Goal: Transaction & Acquisition: Obtain resource

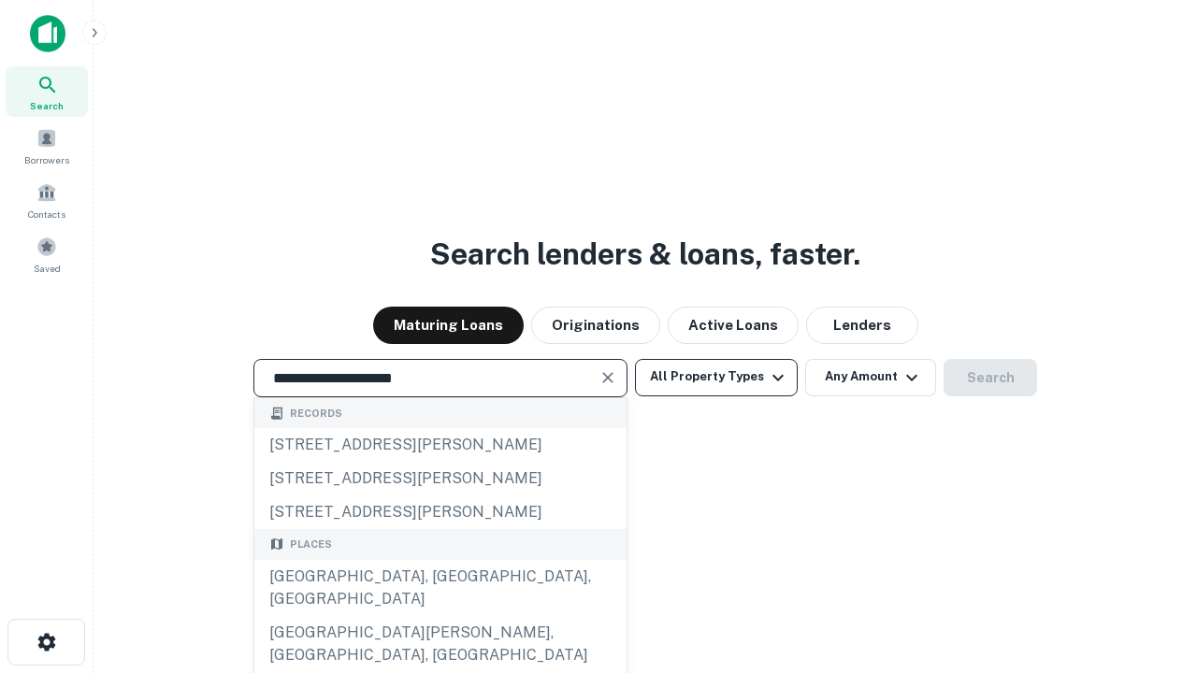
type input "**********"
click at [716, 377] on button "All Property Types" at bounding box center [716, 377] width 163 height 37
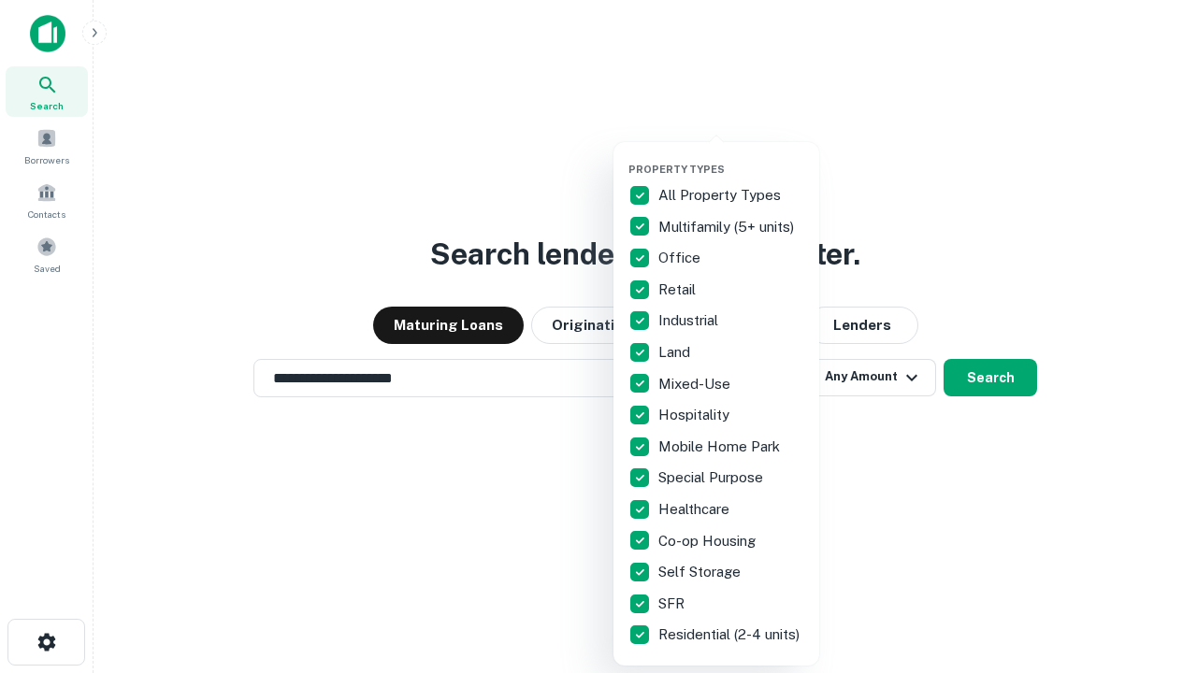
click at [731, 157] on button "button" at bounding box center [731, 157] width 206 height 1
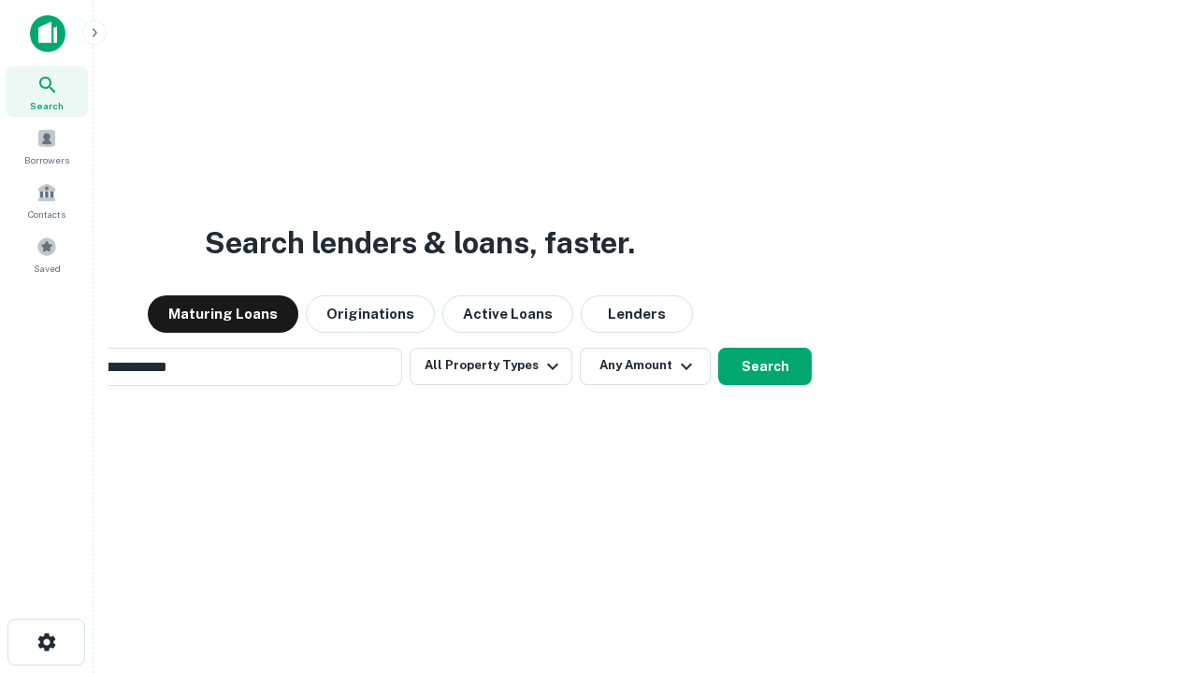
scroll to position [29, 0]
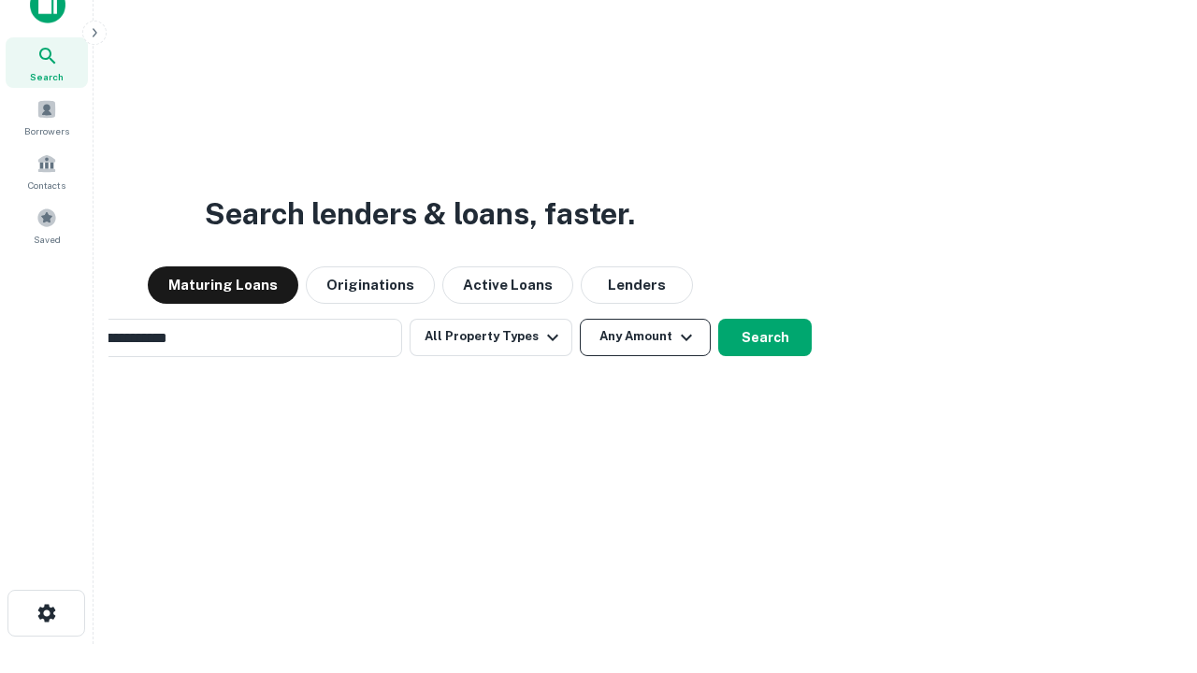
click at [580, 319] on button "Any Amount" at bounding box center [645, 337] width 131 height 37
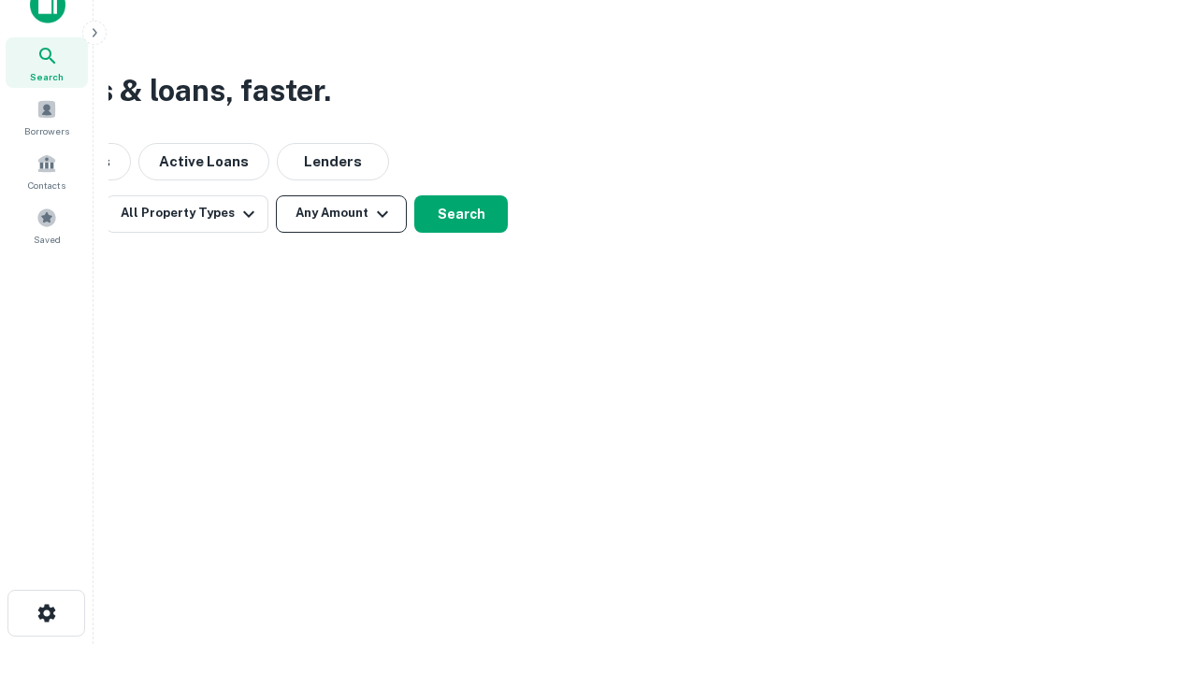
scroll to position [30, 0]
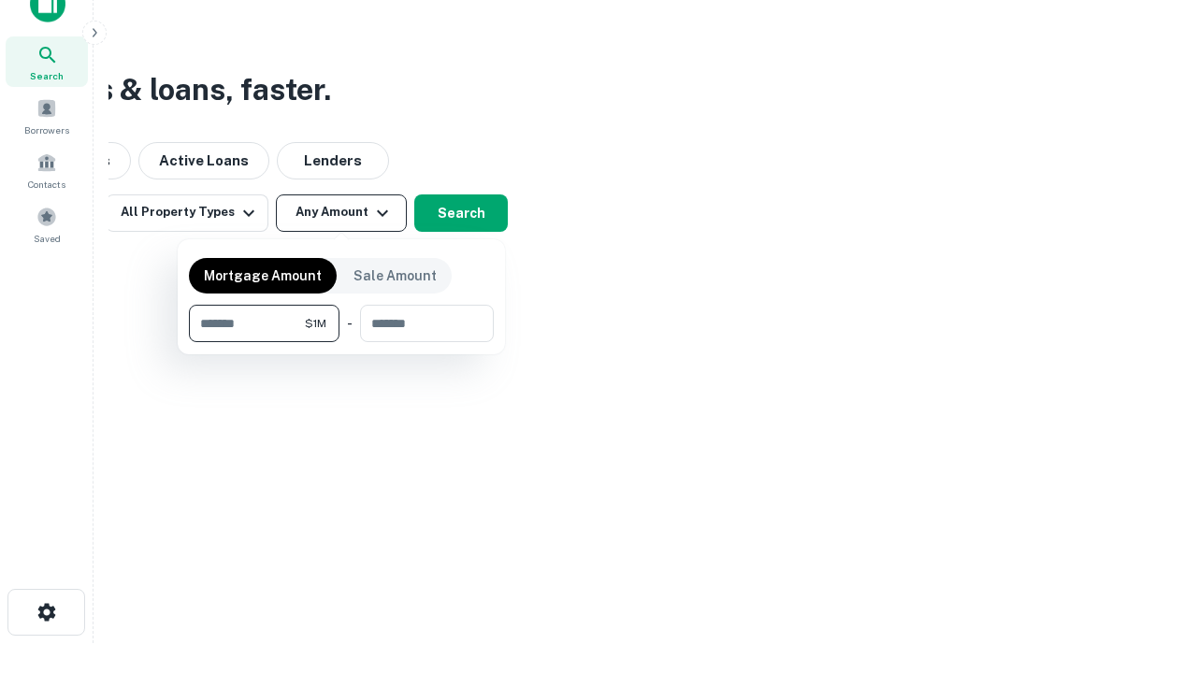
type input "*******"
click at [341, 342] on button "button" at bounding box center [341, 342] width 305 height 1
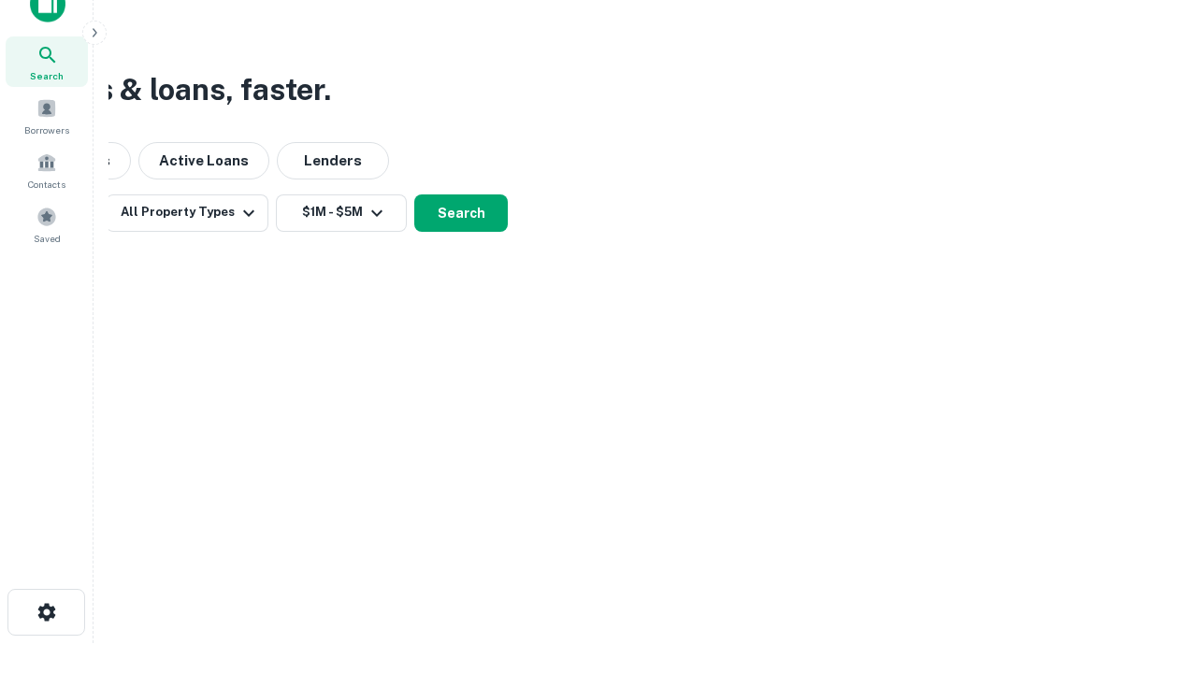
scroll to position [11, 345]
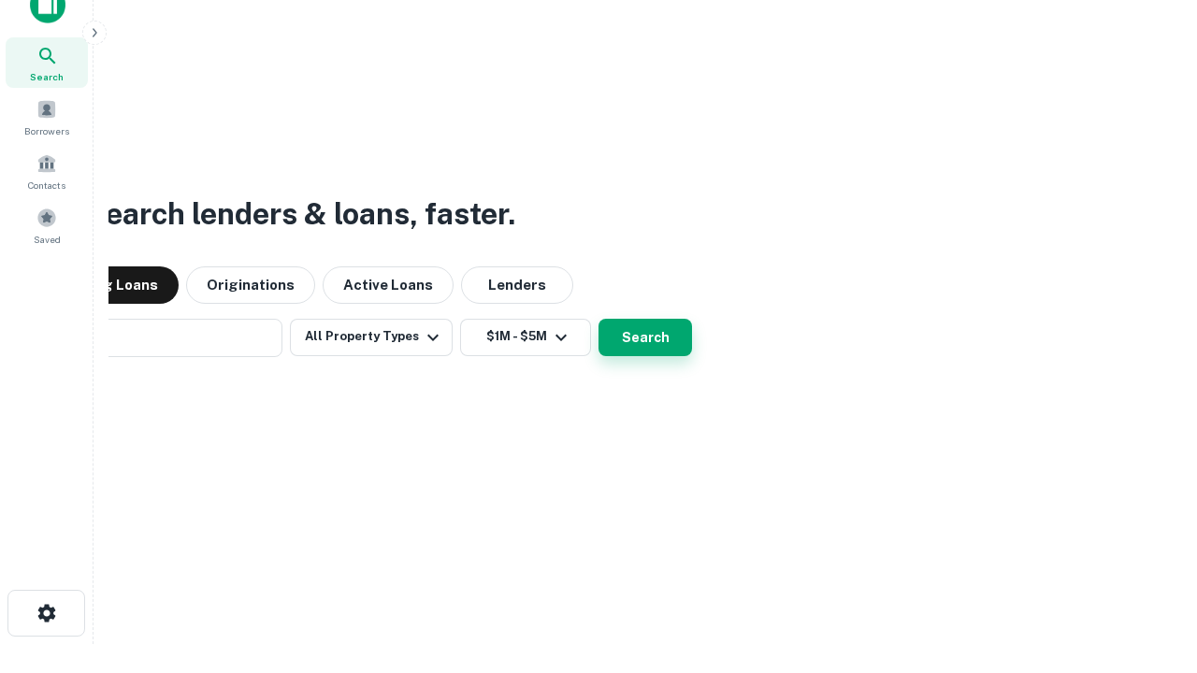
click at [598, 319] on button "Search" at bounding box center [644, 337] width 93 height 37
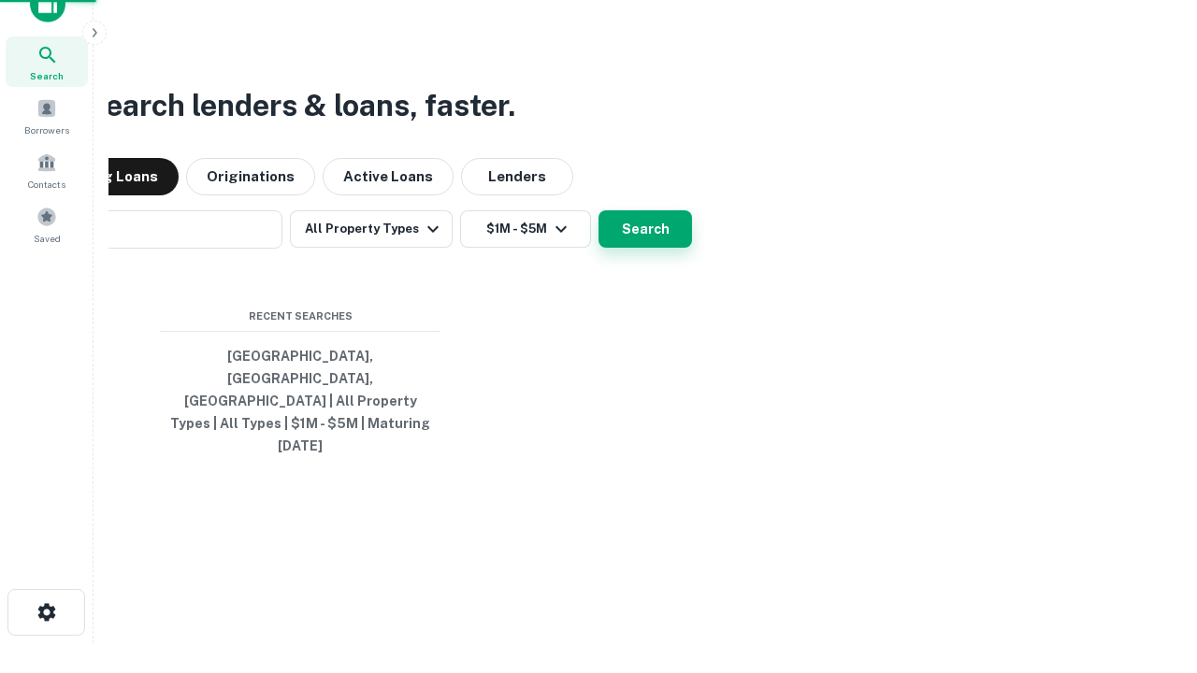
scroll to position [50, 529]
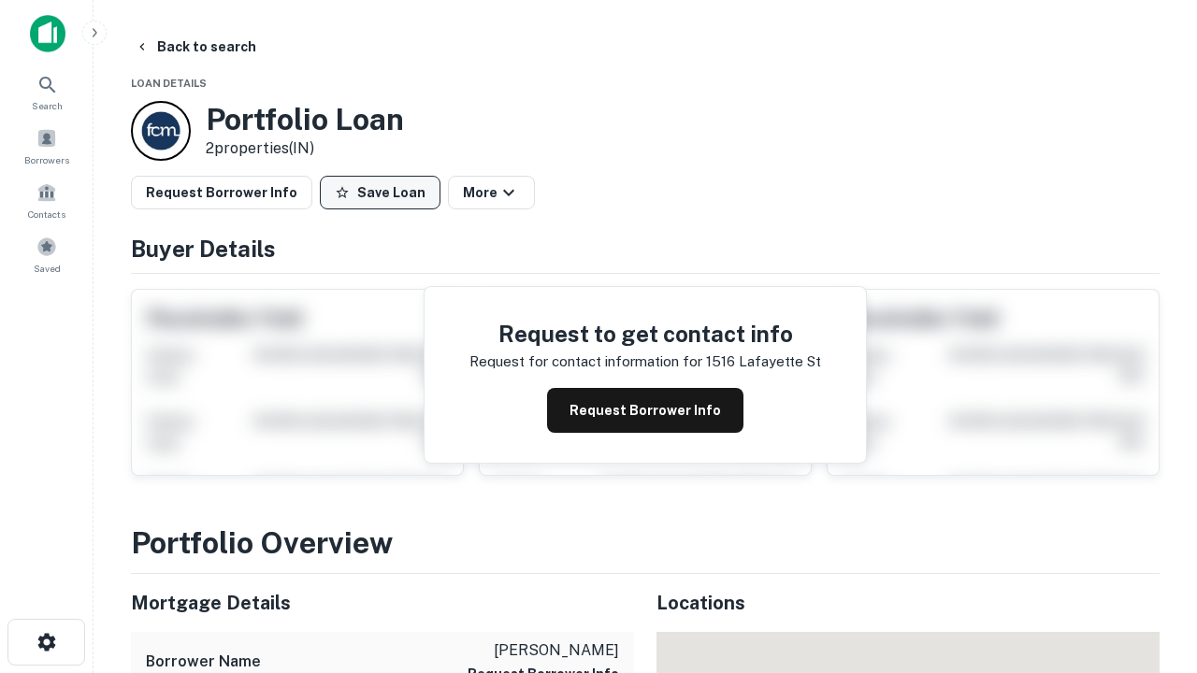
click at [380, 193] on button "Save Loan" at bounding box center [380, 193] width 121 height 34
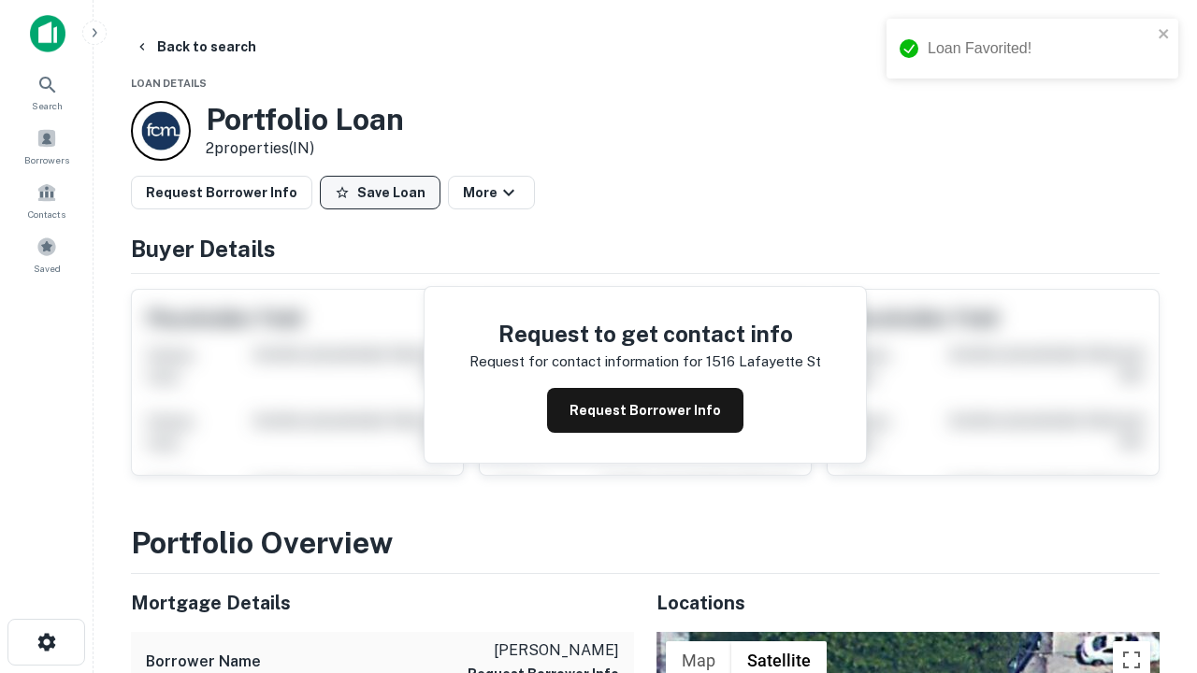
click at [384, 193] on button "Save Loan" at bounding box center [380, 193] width 121 height 34
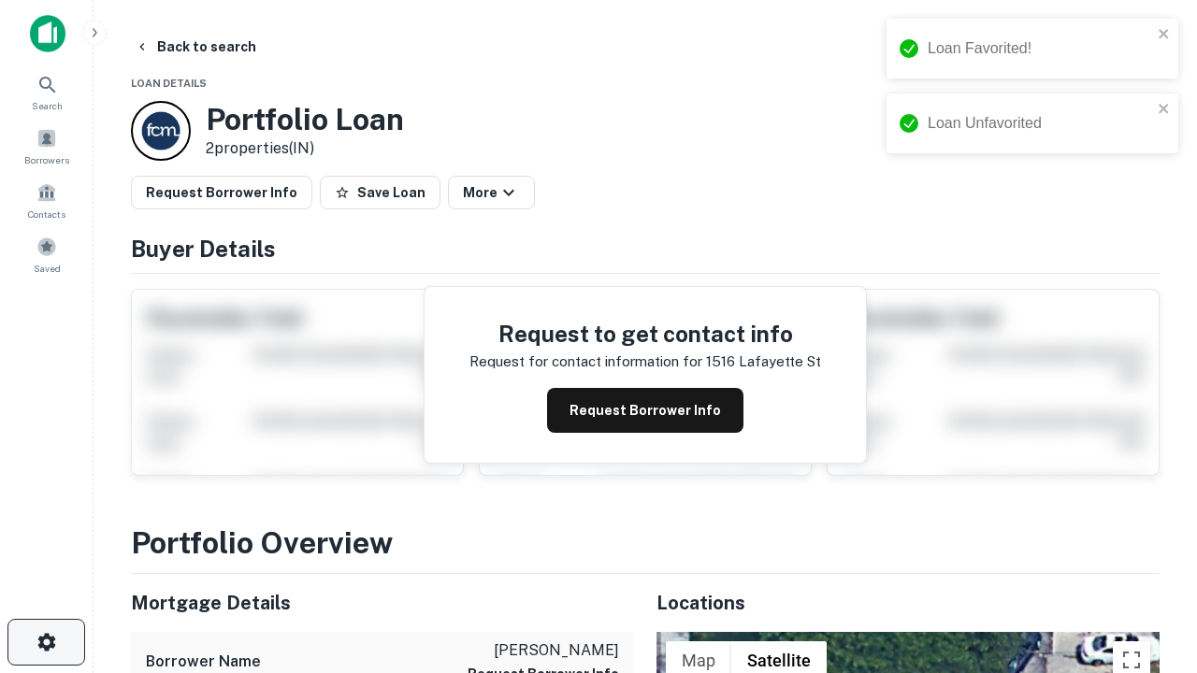
click at [46, 642] on icon "button" at bounding box center [47, 642] width 22 height 22
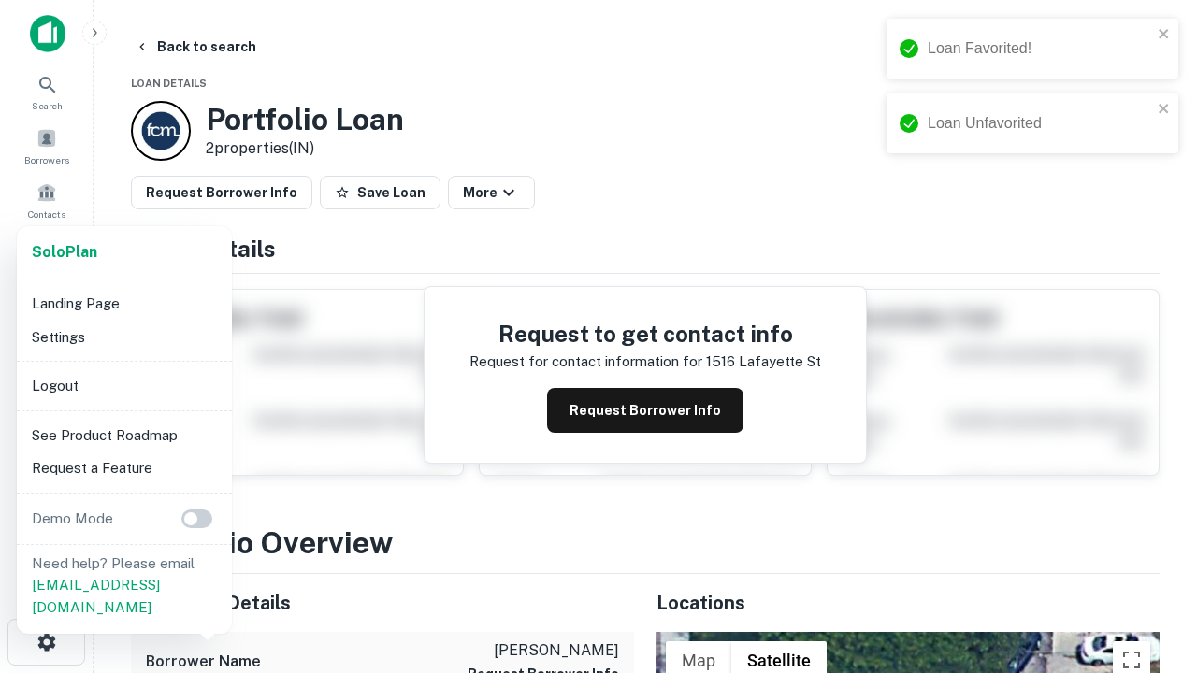
click at [123, 385] on li "Logout" at bounding box center [124, 386] width 200 height 34
